Goal: Find contact information: Find contact information

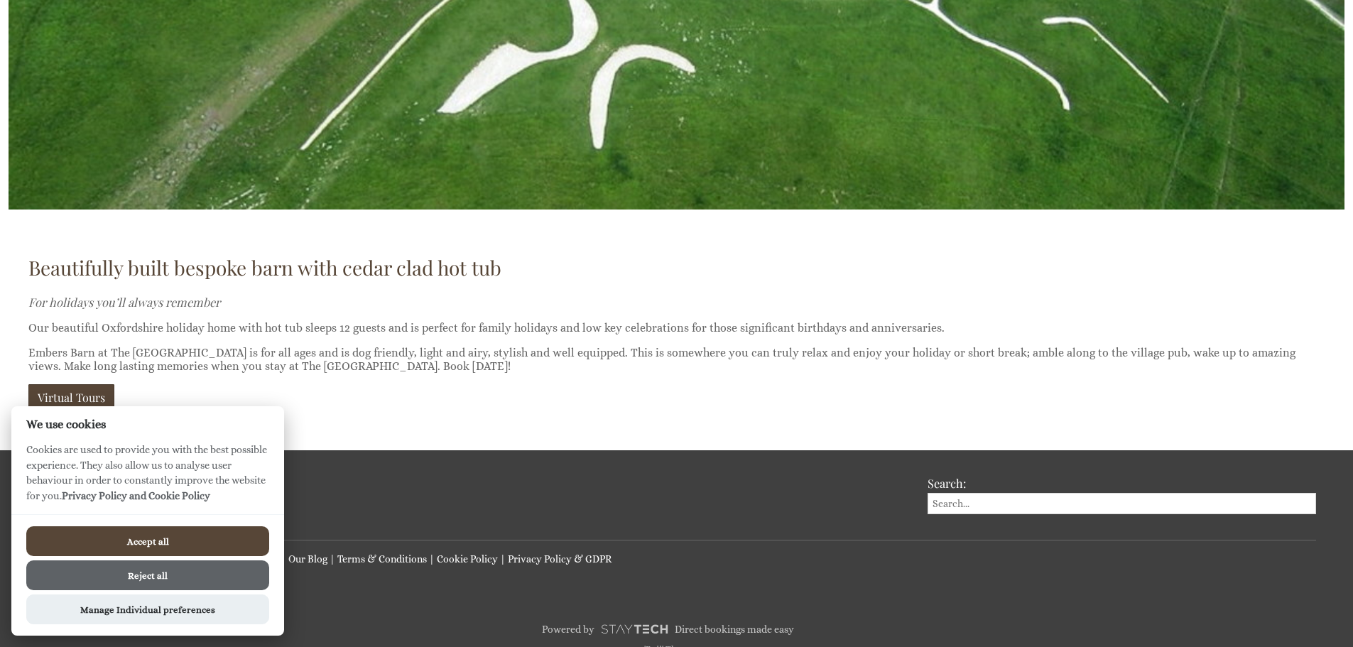
scroll to position [984, 0]
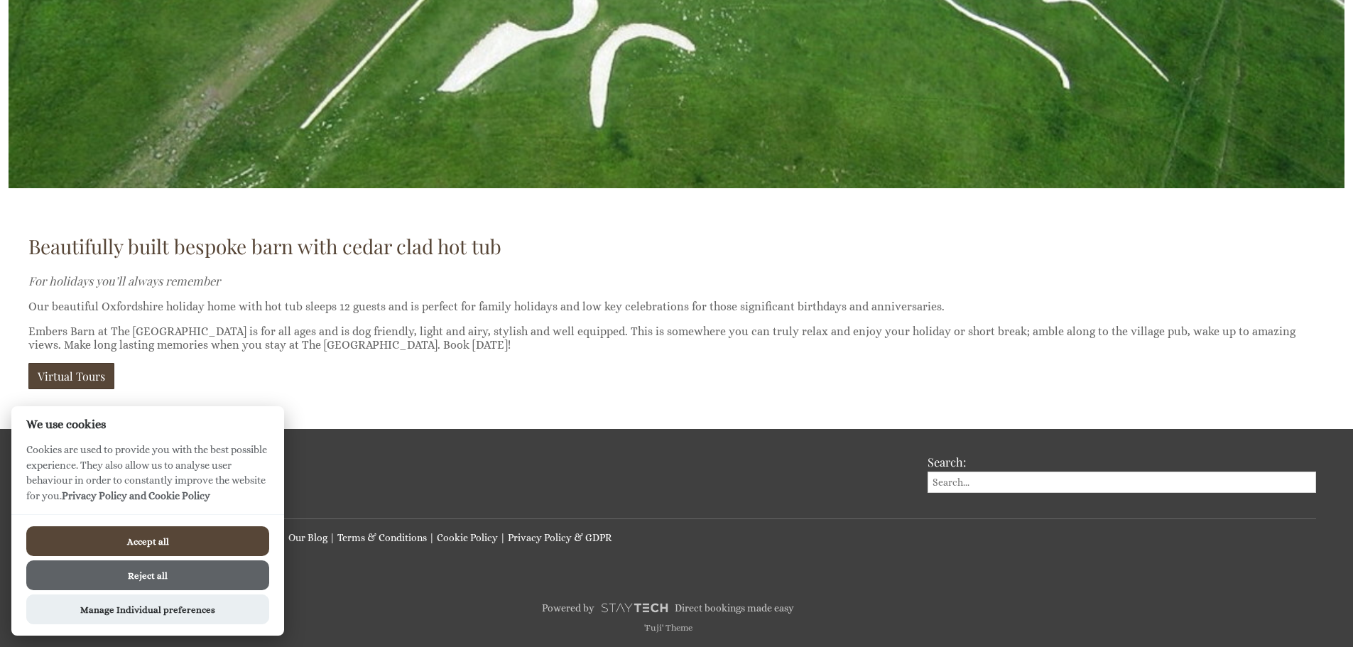
click at [216, 580] on button "Reject all" at bounding box center [147, 575] width 243 height 30
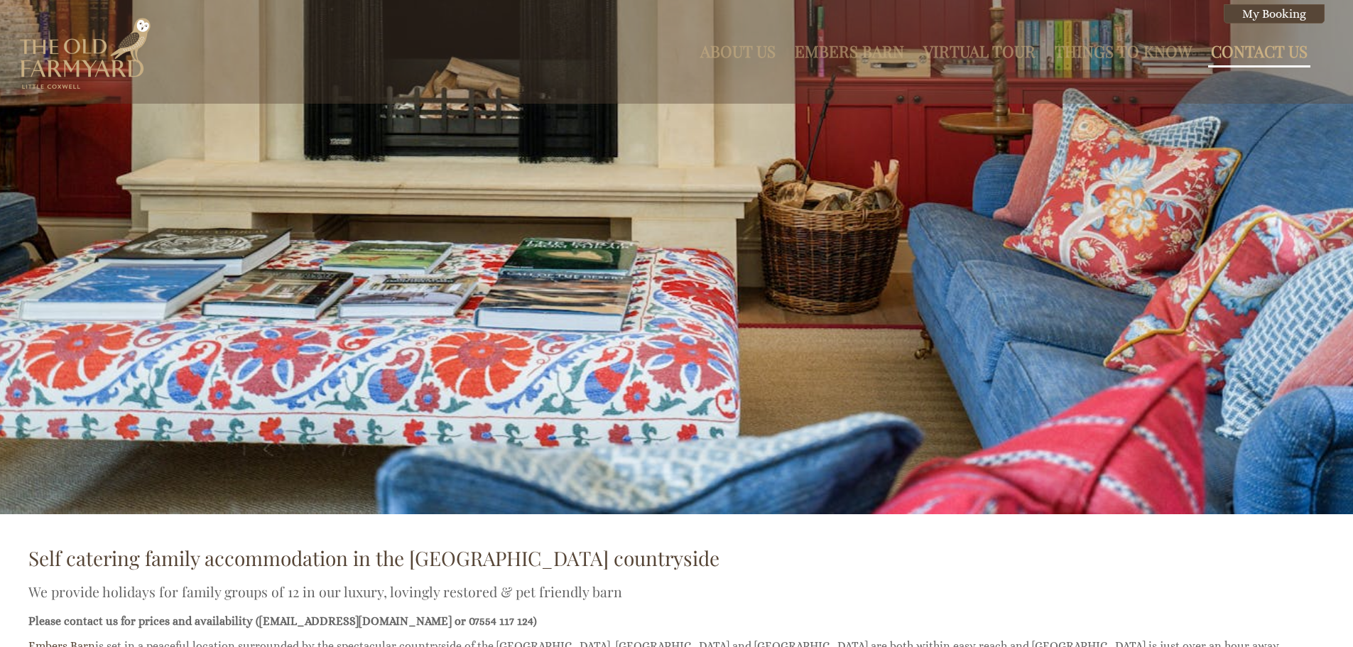
click at [1272, 45] on link "Contact Us" at bounding box center [1259, 50] width 97 height 21
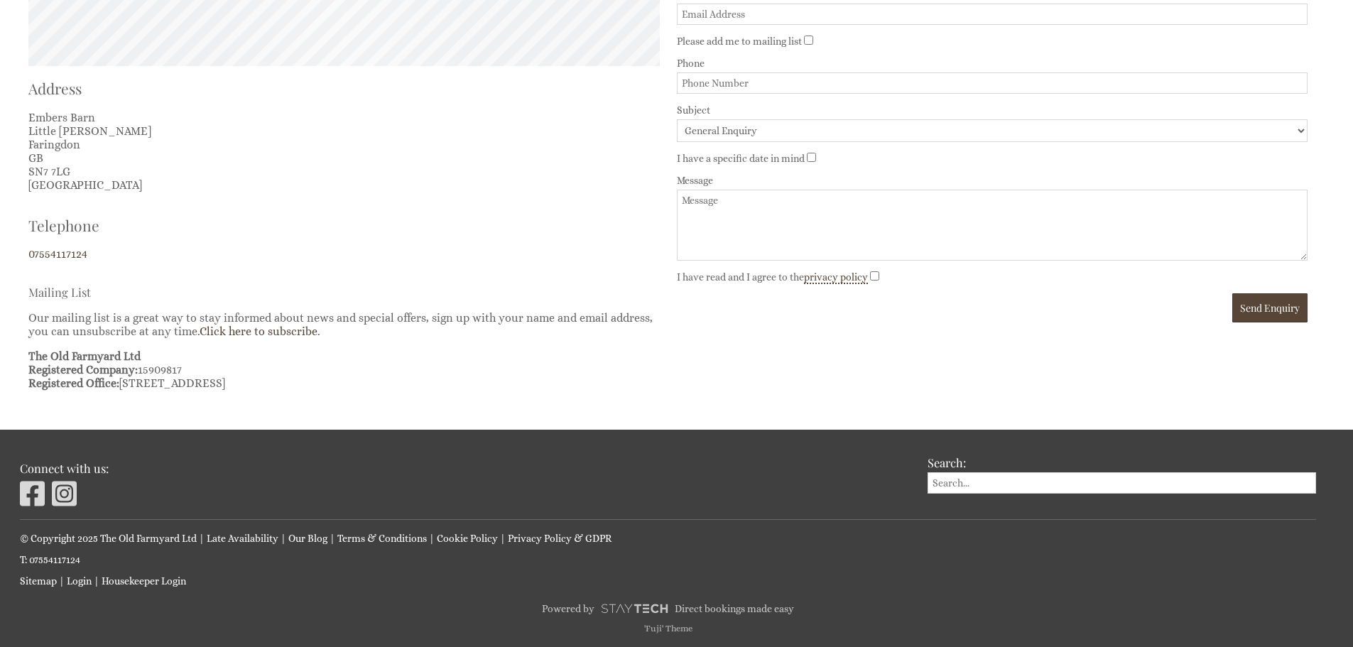
scroll to position [682, 0]
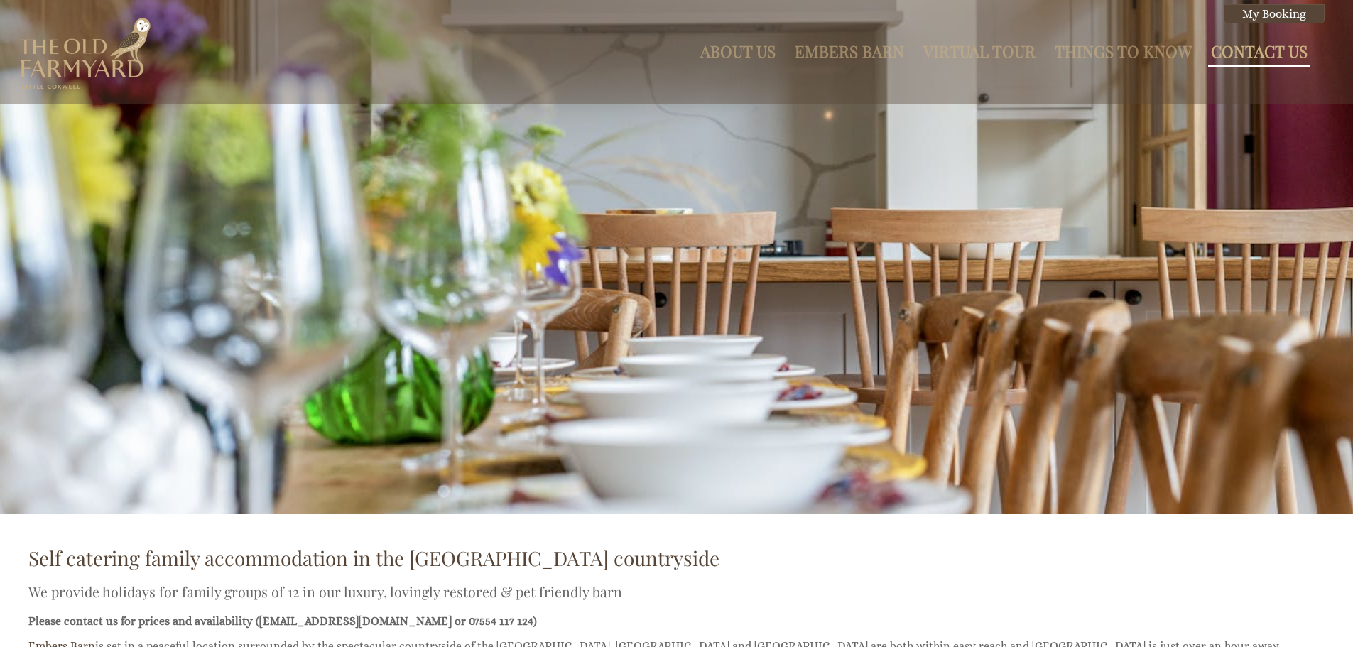
click at [1288, 60] on link "Contact Us" at bounding box center [1259, 50] width 97 height 21
